Goal: Task Accomplishment & Management: Complete application form

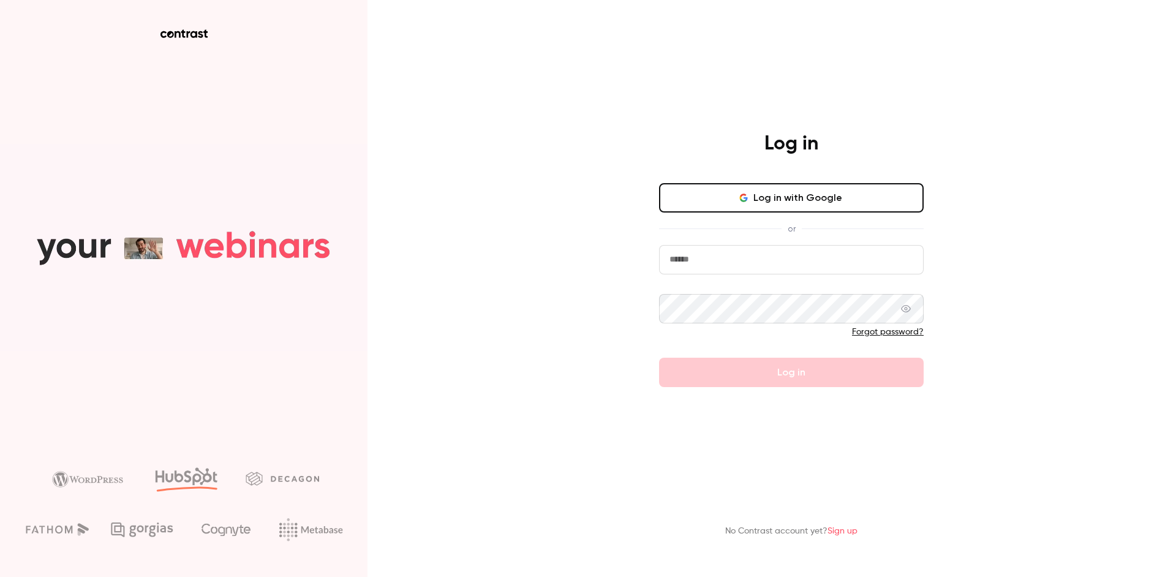
click at [759, 268] on input "email" at bounding box center [791, 259] width 265 height 29
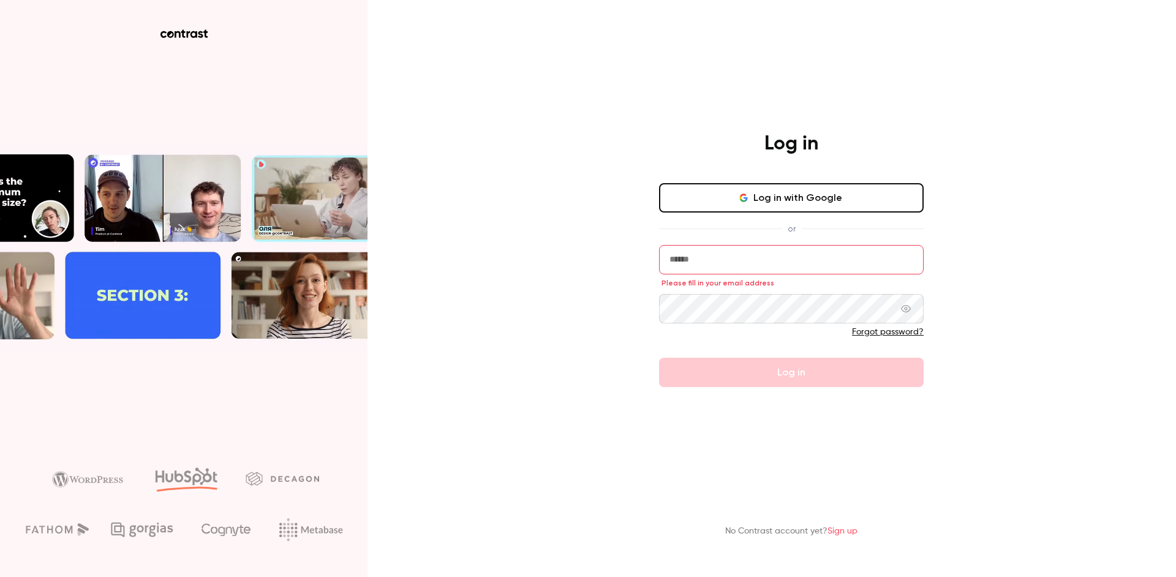
click at [780, 199] on button "Log in with Google" at bounding box center [791, 197] width 265 height 29
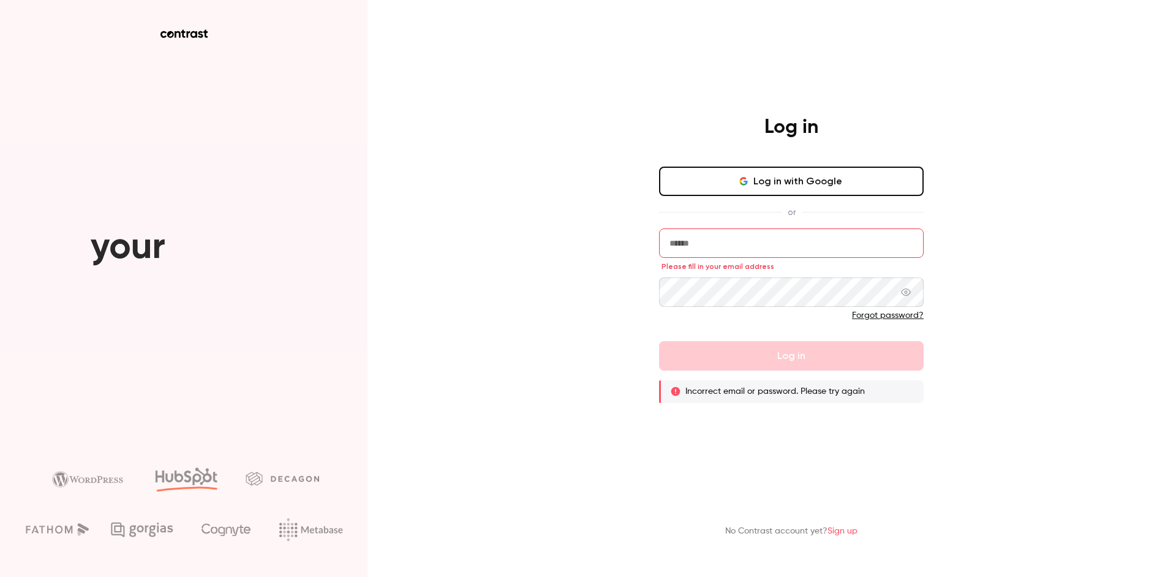
click at [604, 116] on div "Log in Log in with Google or Please fill in your email address Forgot password?…" at bounding box center [588, 288] width 1176 height 577
click at [621, 211] on div "Log in Log in with Google or Please fill in your email address Forgot password?…" at bounding box center [588, 288] width 1176 height 577
click at [825, 499] on div "No Contrast account yet? Sign up" at bounding box center [791, 513] width 319 height 67
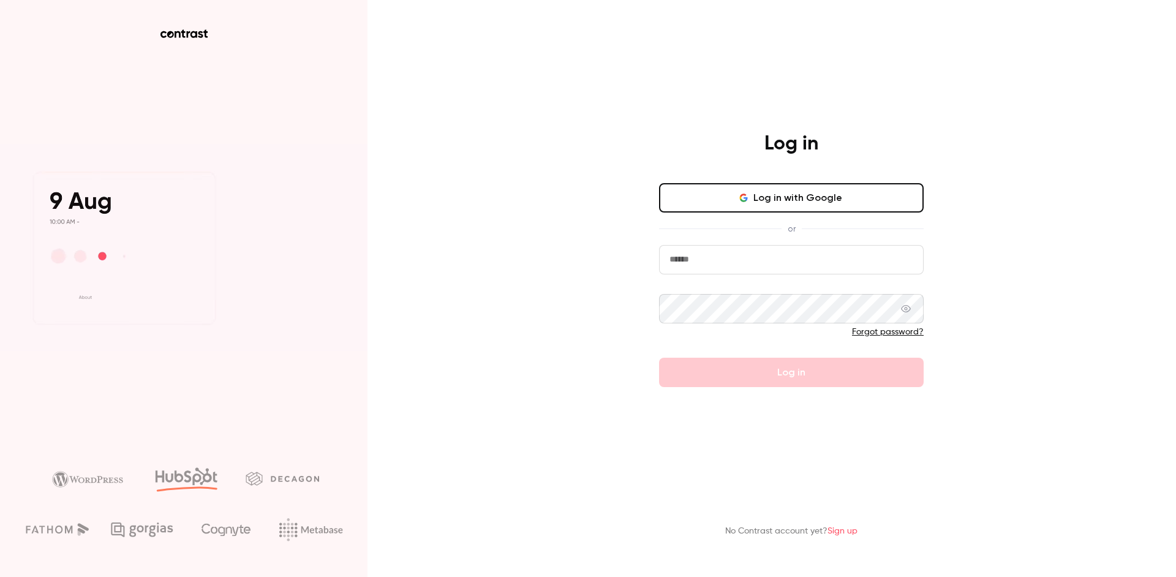
click at [778, 201] on button "Log in with Google" at bounding box center [791, 197] width 265 height 29
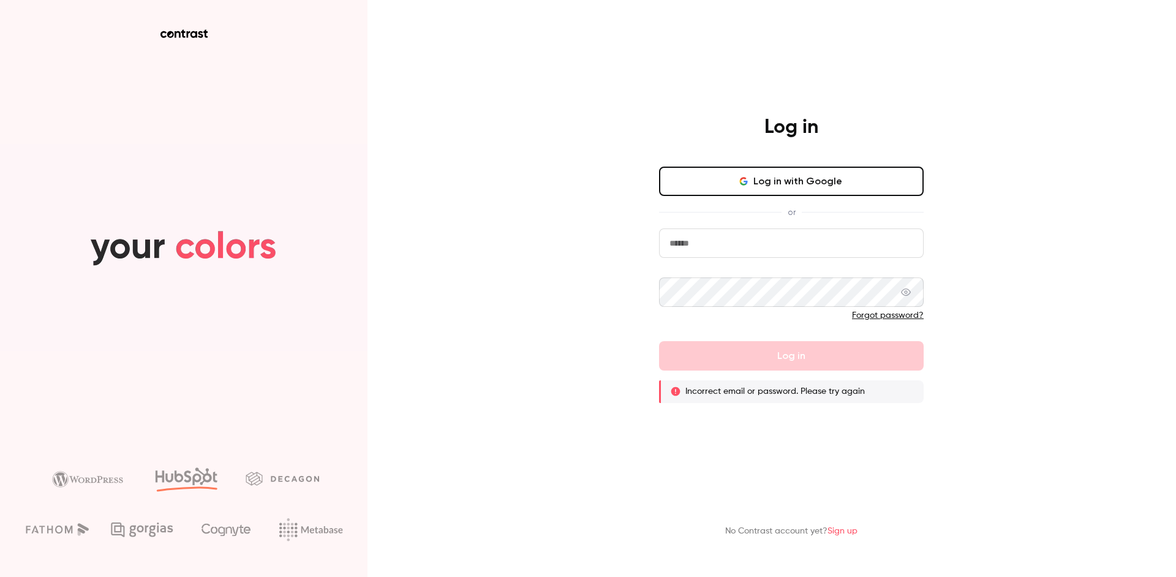
click at [839, 533] on link "Sign up" at bounding box center [843, 531] width 30 height 9
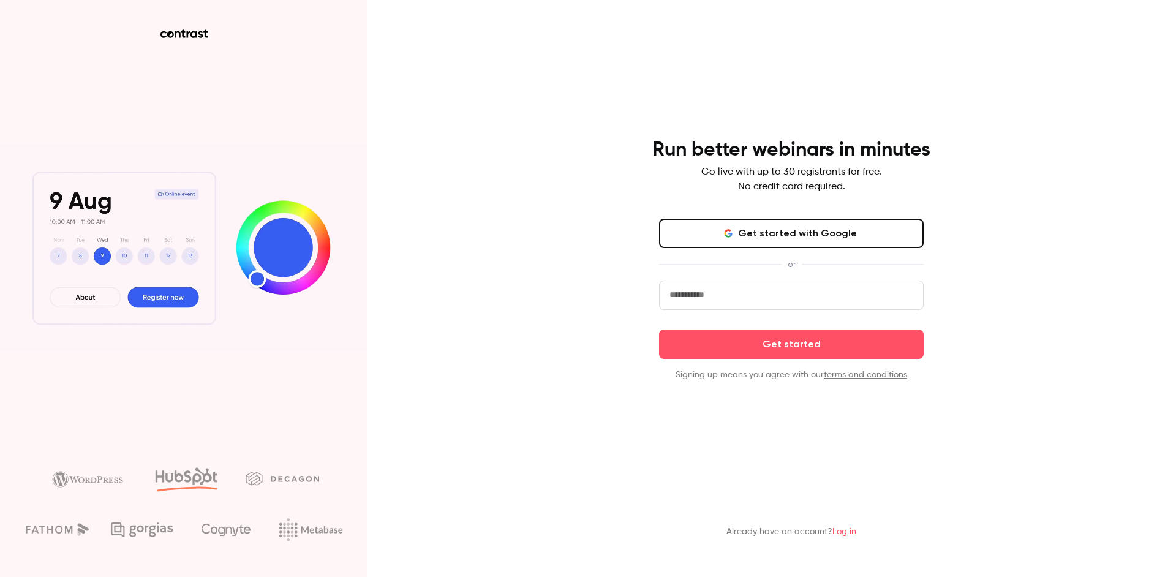
click at [709, 302] on input "email" at bounding box center [791, 295] width 265 height 29
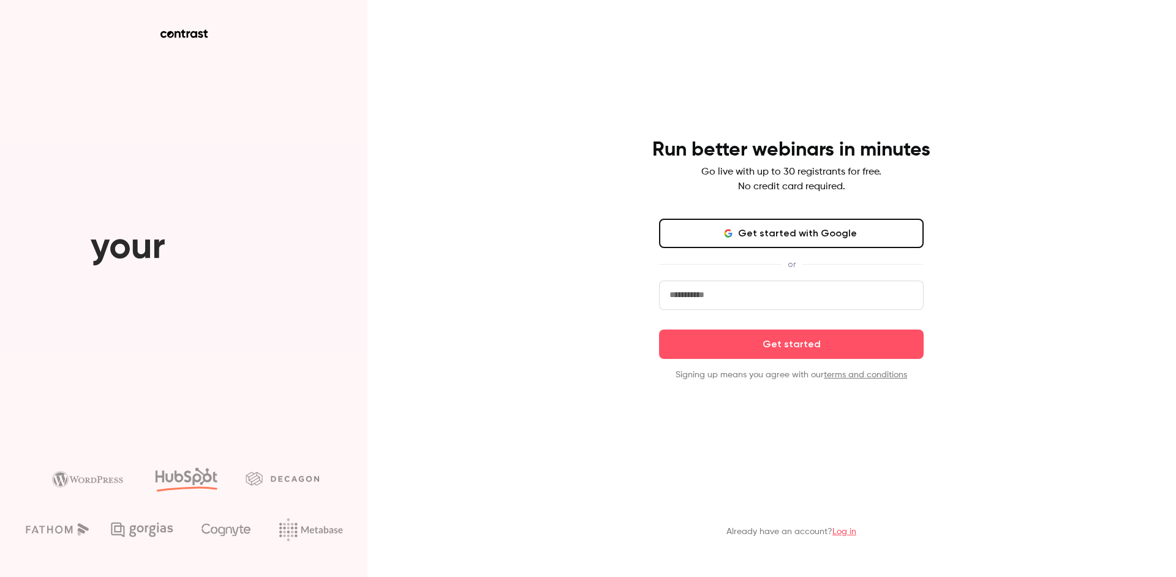
type input "**********"
drag, startPoint x: 532, startPoint y: 362, endPoint x: 594, endPoint y: 357, distance: 62.1
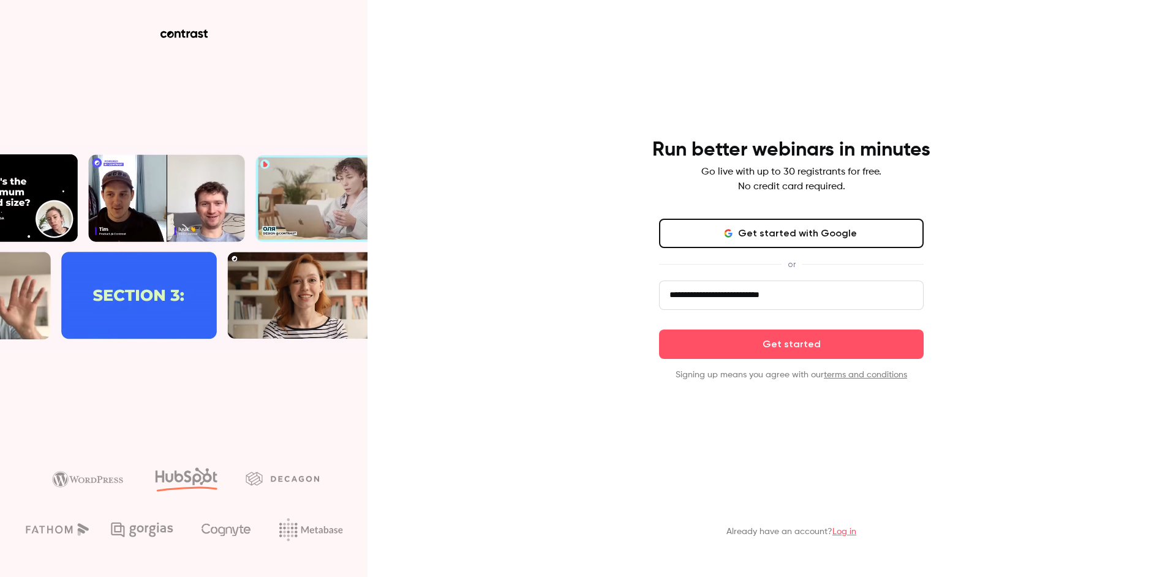
click at [533, 362] on div "**********" at bounding box center [588, 288] width 1176 height 577
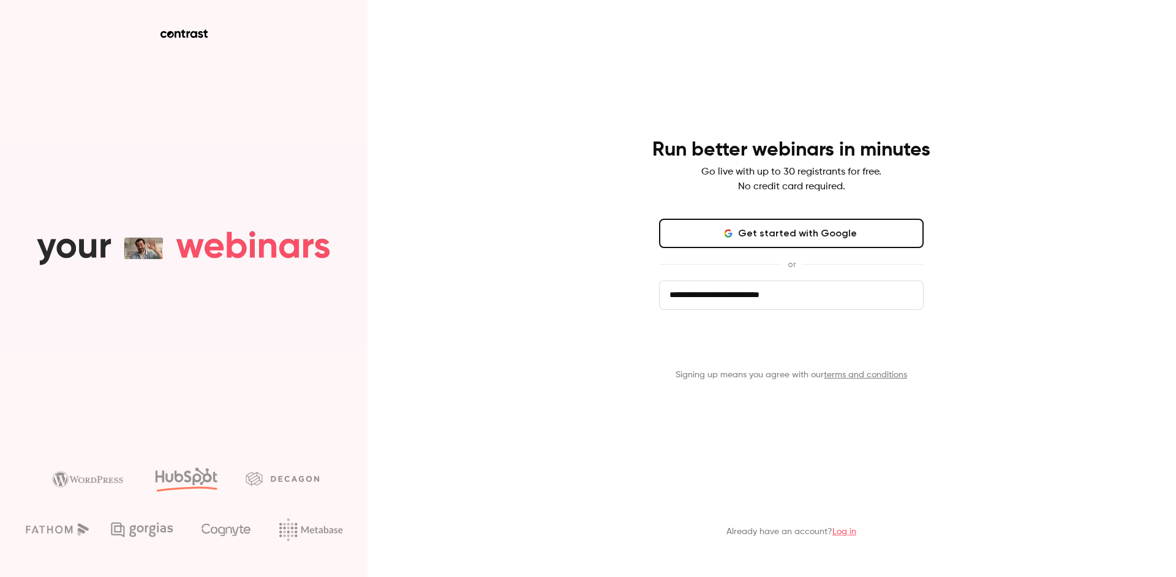
click at [778, 347] on button "Get started" at bounding box center [791, 344] width 265 height 29
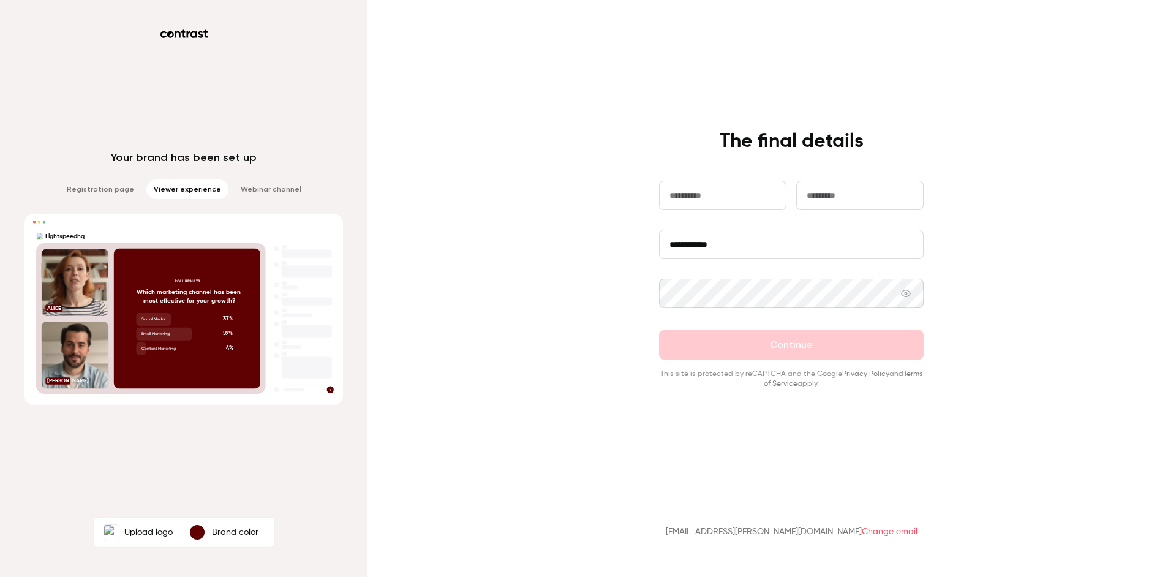
click at [718, 194] on input "text" at bounding box center [722, 195] width 127 height 29
type input "****"
click at [846, 204] on input "text" at bounding box center [860, 195] width 127 height 29
type input "*******"
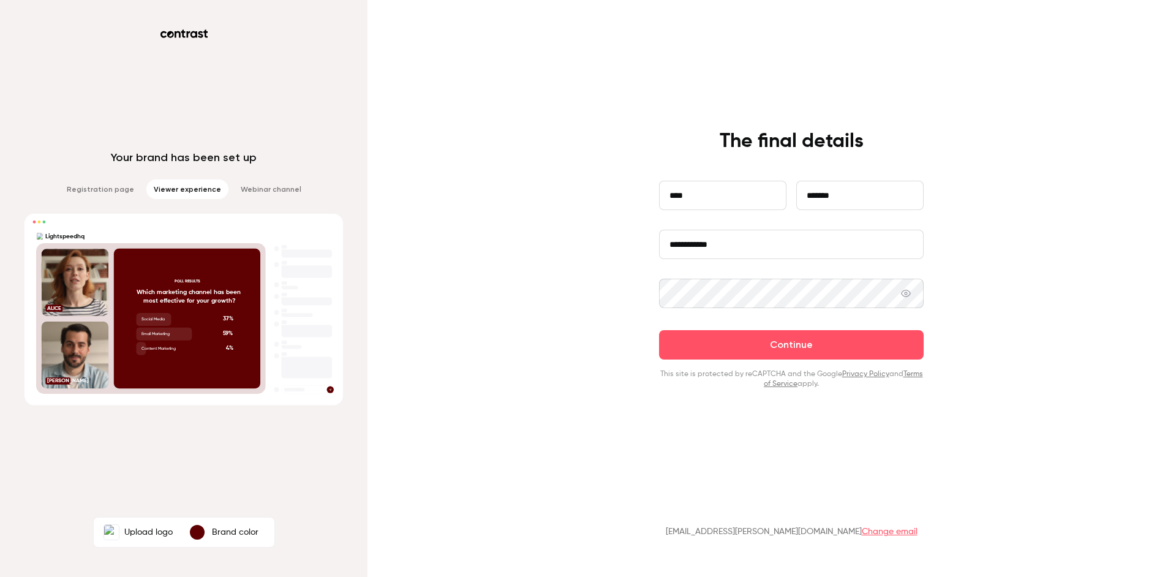
click at [902, 292] on icon at bounding box center [906, 294] width 10 height 10
click at [907, 294] on icon at bounding box center [906, 294] width 10 height 10
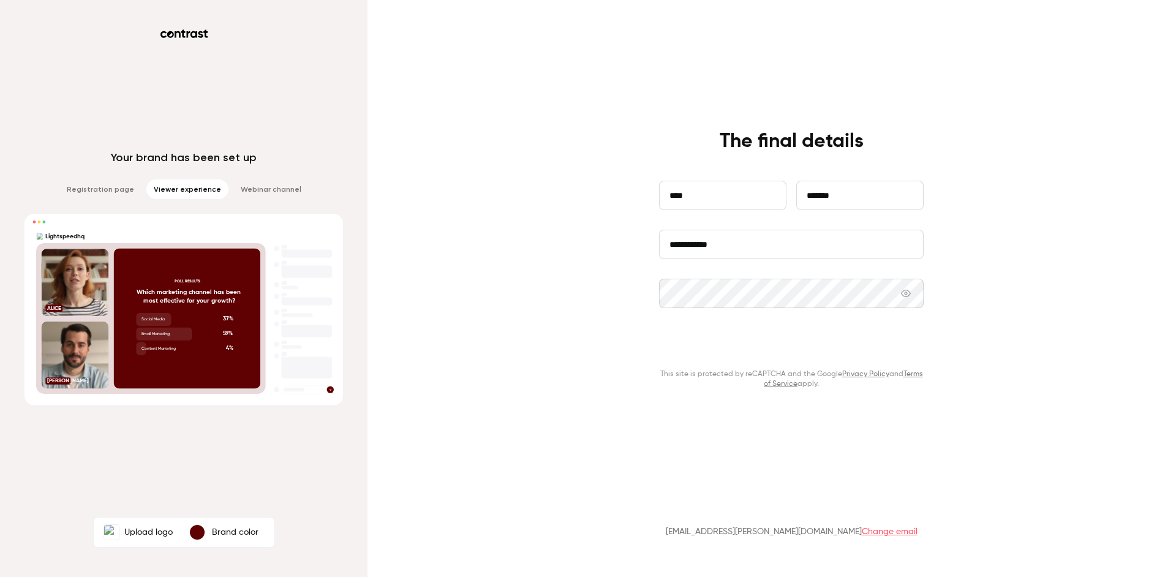
click at [862, 341] on button "Continue" at bounding box center [791, 344] width 265 height 29
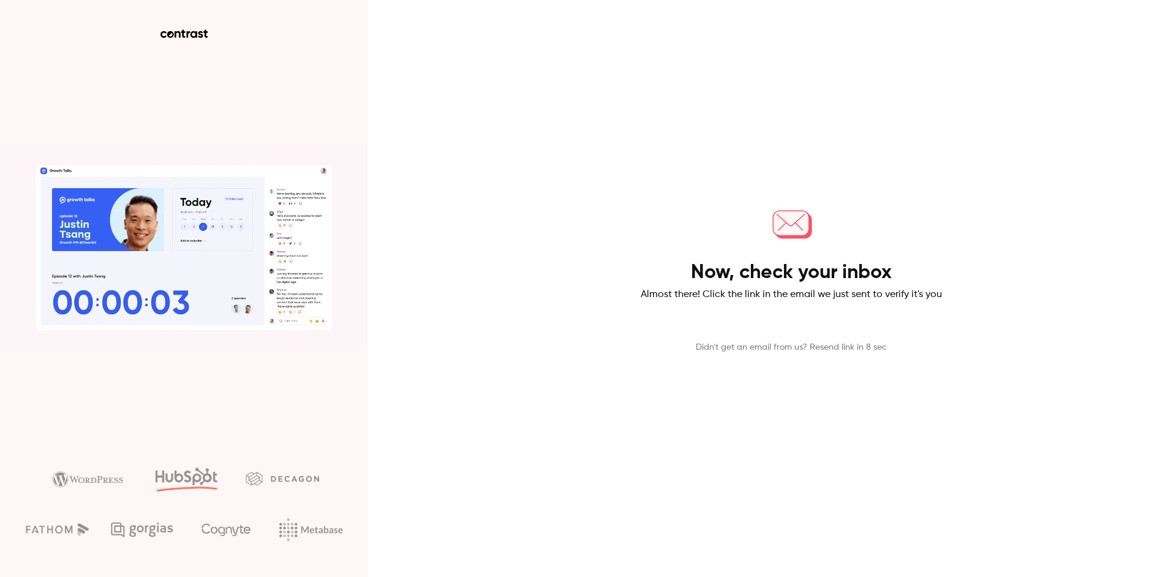
click at [627, 202] on div "Now, check your inbox Almost there! Click the link in the email we just sent to…" at bounding box center [588, 288] width 1176 height 577
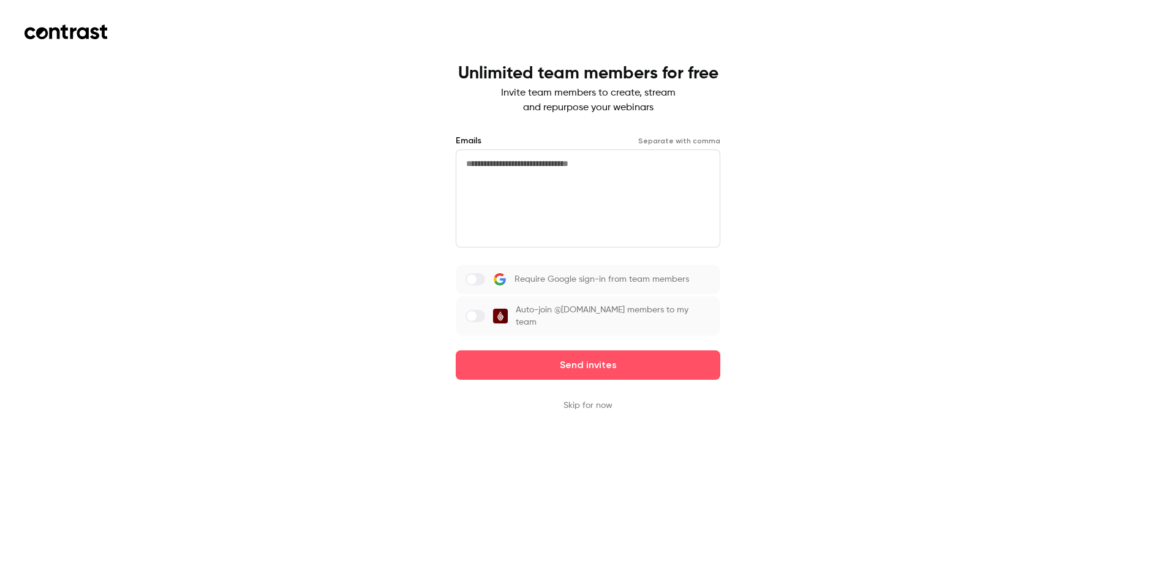
click at [573, 401] on button "Skip for now" at bounding box center [588, 406] width 49 height 12
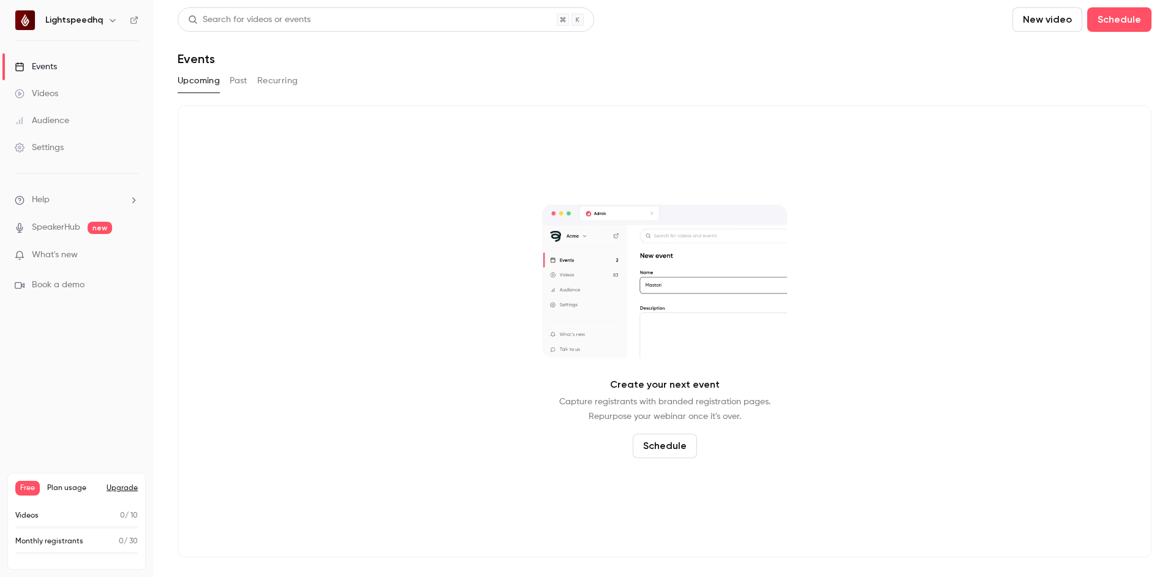
click at [316, 29] on div "Search for videos or events" at bounding box center [386, 19] width 417 height 25
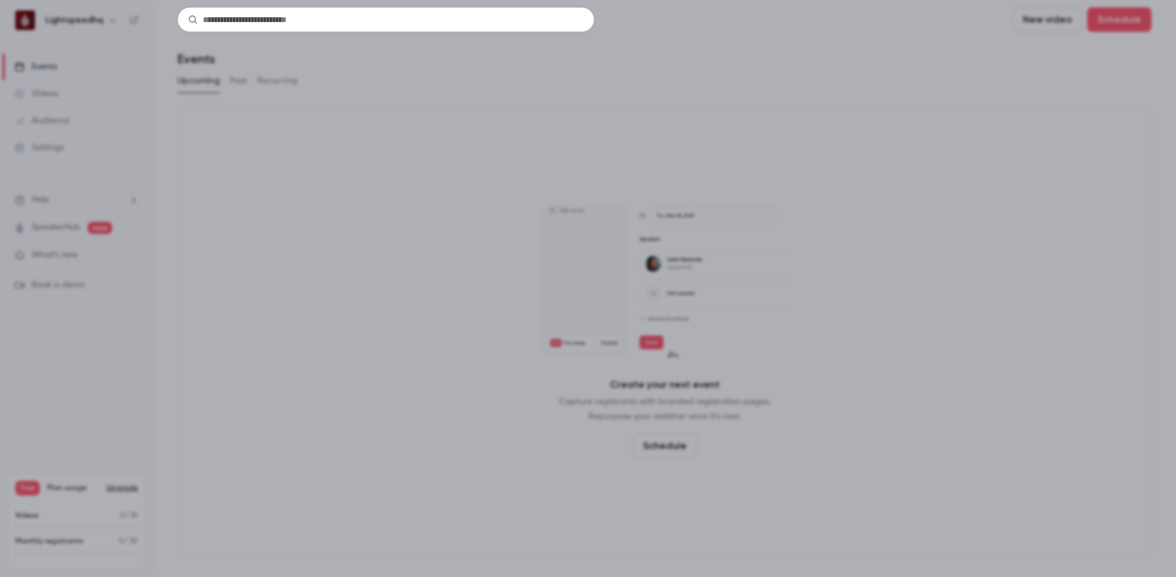
click at [316, 24] on input "text" at bounding box center [386, 19] width 417 height 25
type input "********"
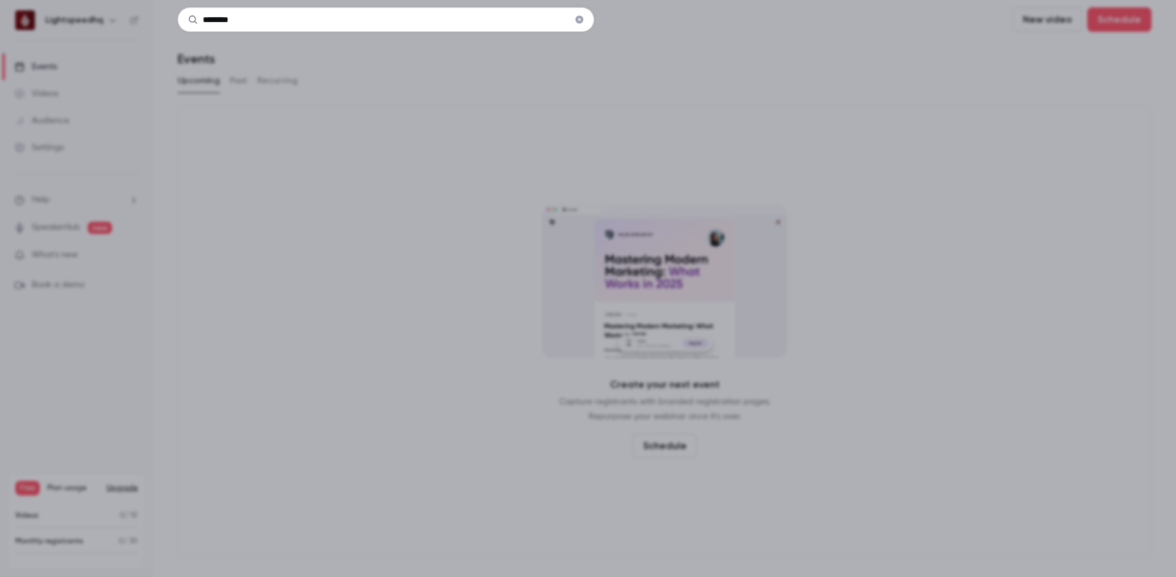
click at [581, 22] on icon "Clear" at bounding box center [580, 20] width 8 height 8
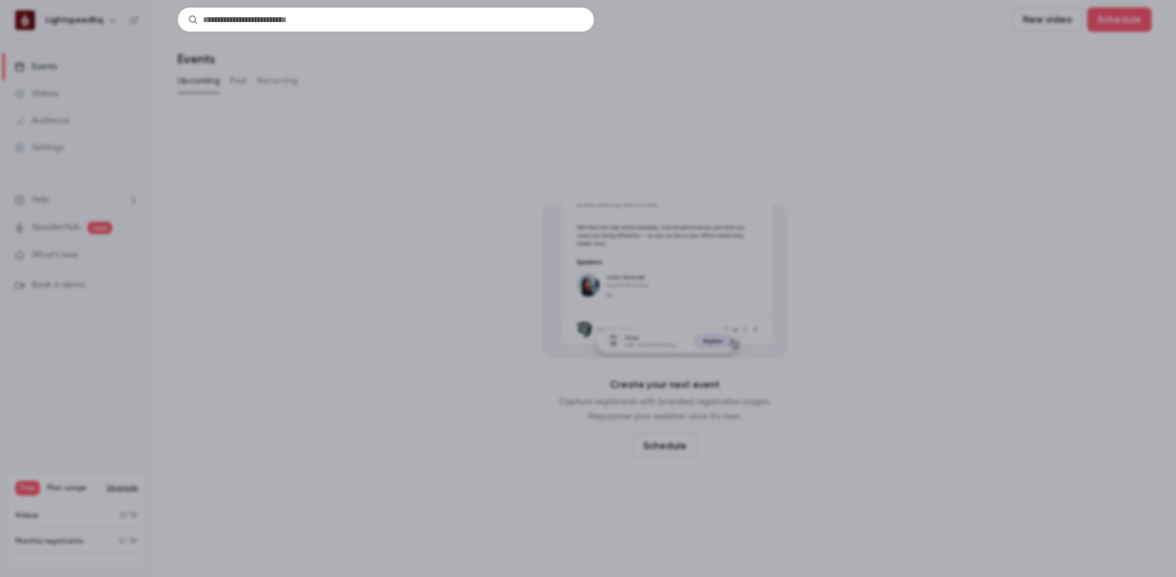
click at [466, 20] on input "text" at bounding box center [386, 19] width 417 height 25
type input "****"
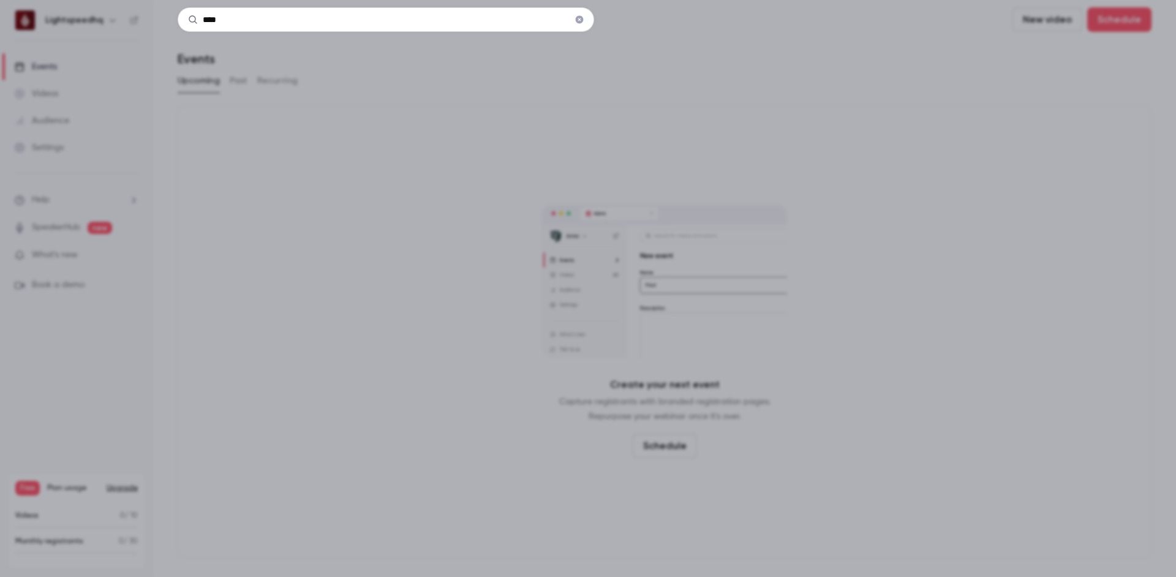
click at [578, 21] on icon "Clear" at bounding box center [580, 20] width 8 height 8
click at [469, 116] on div at bounding box center [588, 288] width 1176 height 577
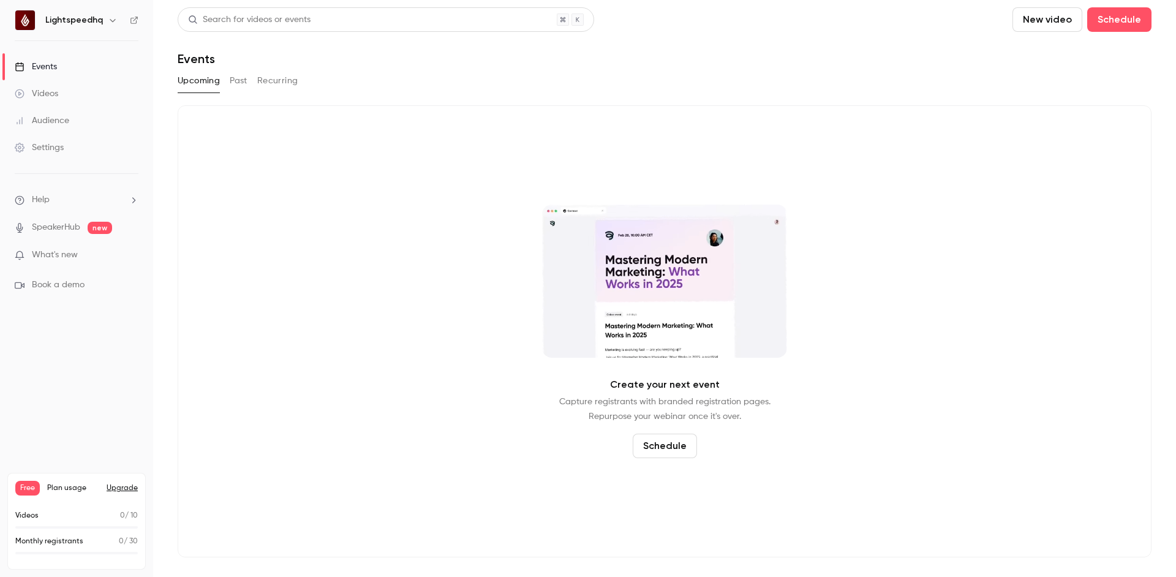
click at [680, 67] on div "Search for videos or events New video Schedule Events Upcoming Past Recurring C…" at bounding box center [665, 282] width 974 height 550
click at [108, 20] on icon "button" at bounding box center [113, 20] width 10 height 10
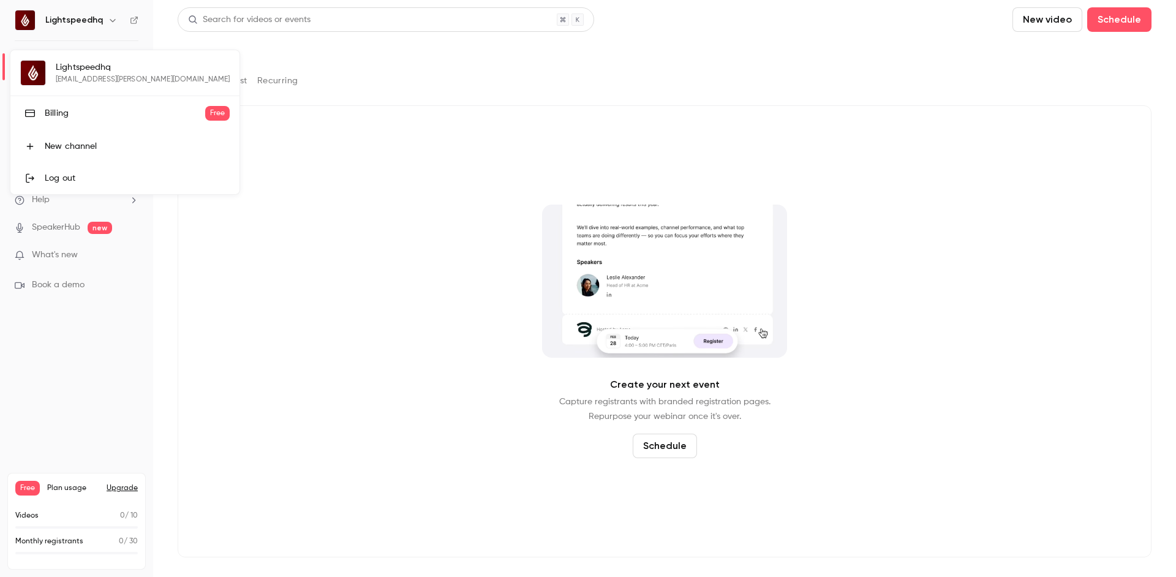
click at [108, 20] on div at bounding box center [588, 288] width 1176 height 577
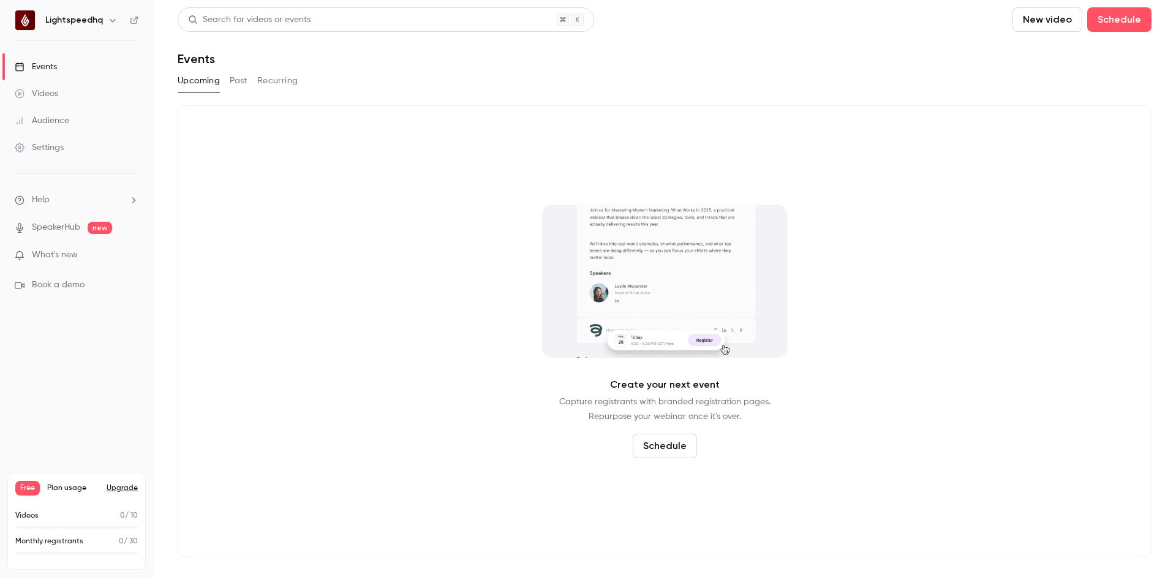
click at [640, 60] on div "Events" at bounding box center [665, 58] width 974 height 15
drag, startPoint x: 301, startPoint y: 347, endPoint x: 240, endPoint y: 230, distance: 132.6
click at [301, 346] on div "Create your next event Capture registrants with branded registration pages. Rep…" at bounding box center [665, 331] width 974 height 452
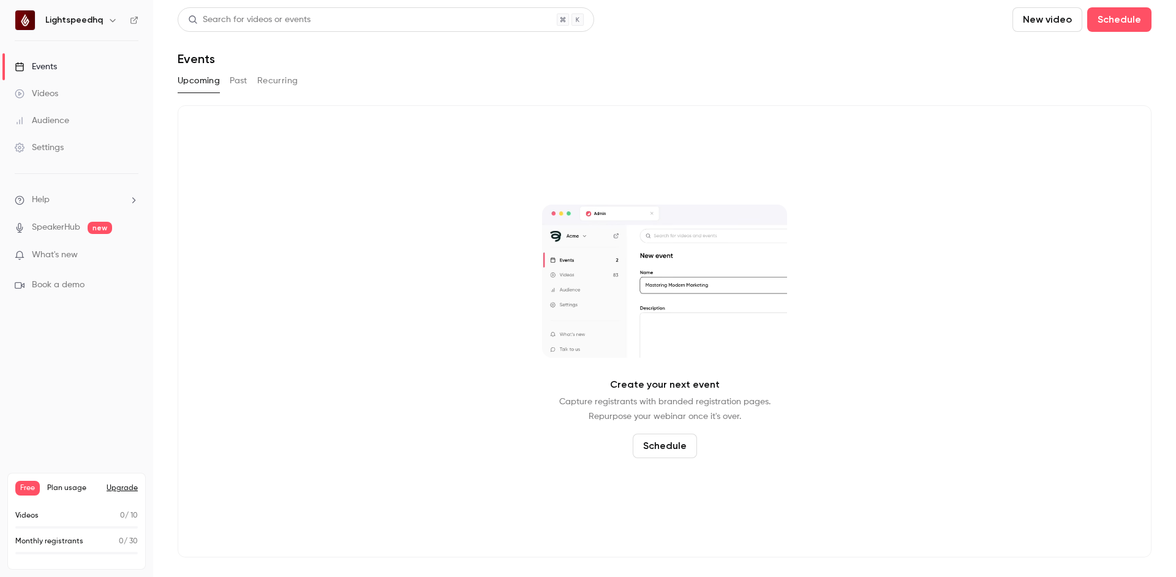
click at [108, 17] on icon "button" at bounding box center [113, 20] width 10 height 10
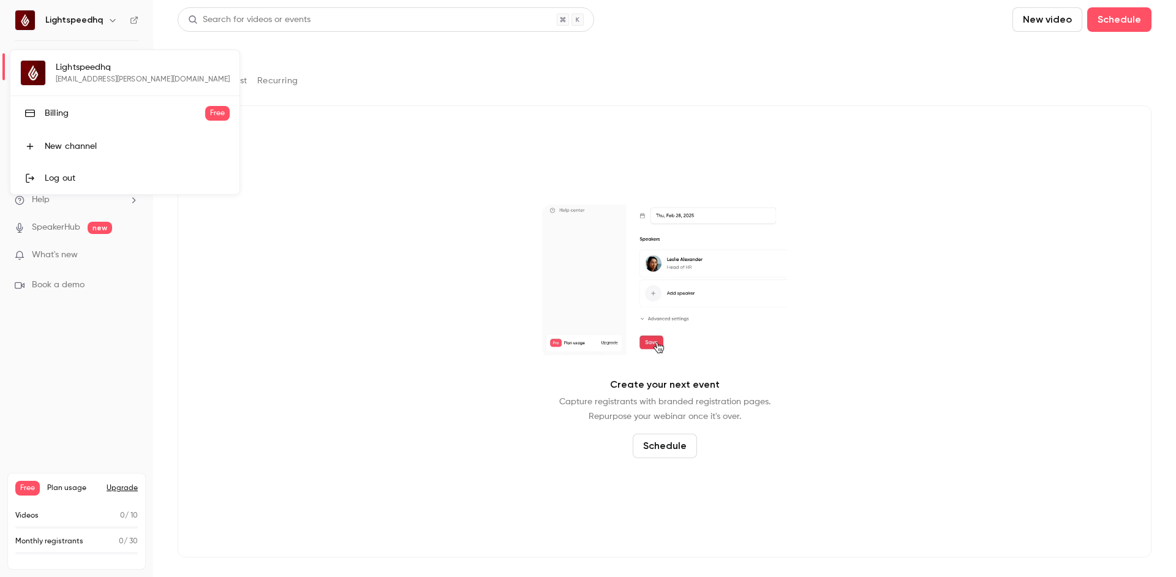
click at [419, 329] on div at bounding box center [588, 288] width 1176 height 577
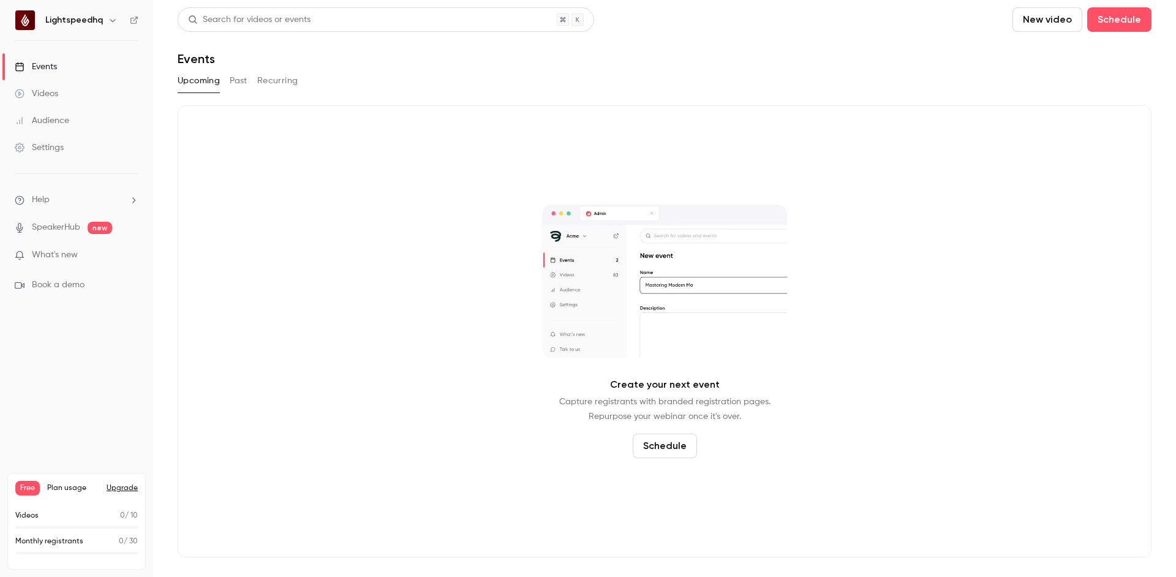
click at [239, 82] on button "Past" at bounding box center [239, 81] width 18 height 20
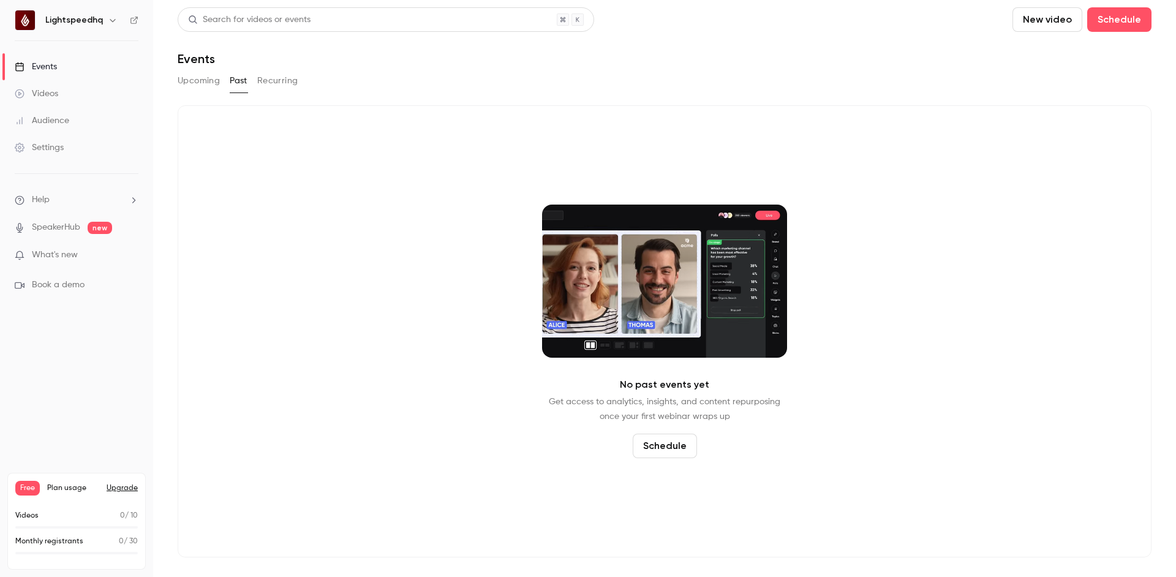
click at [275, 81] on button "Recurring" at bounding box center [277, 81] width 41 height 20
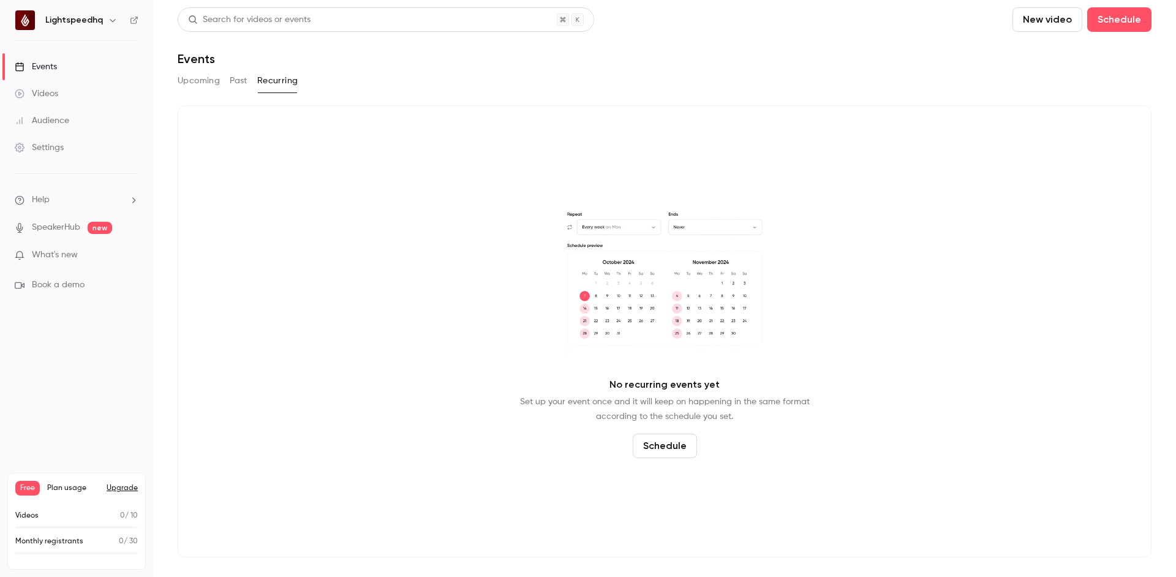
click at [239, 82] on button "Past" at bounding box center [239, 81] width 18 height 20
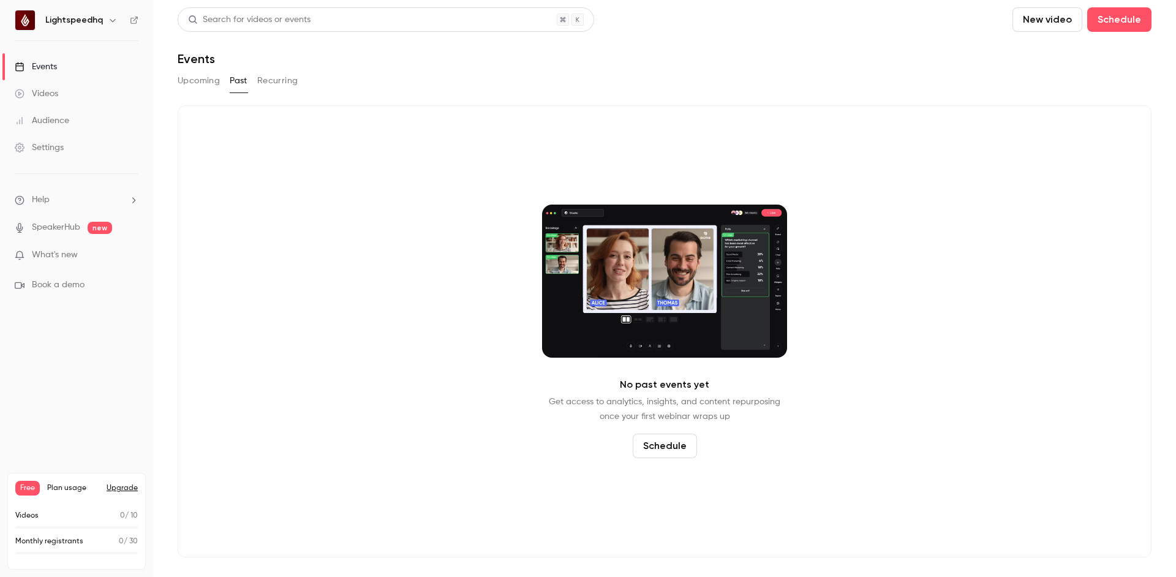
click at [184, 80] on button "Upcoming" at bounding box center [199, 81] width 42 height 20
